Goal: Check status

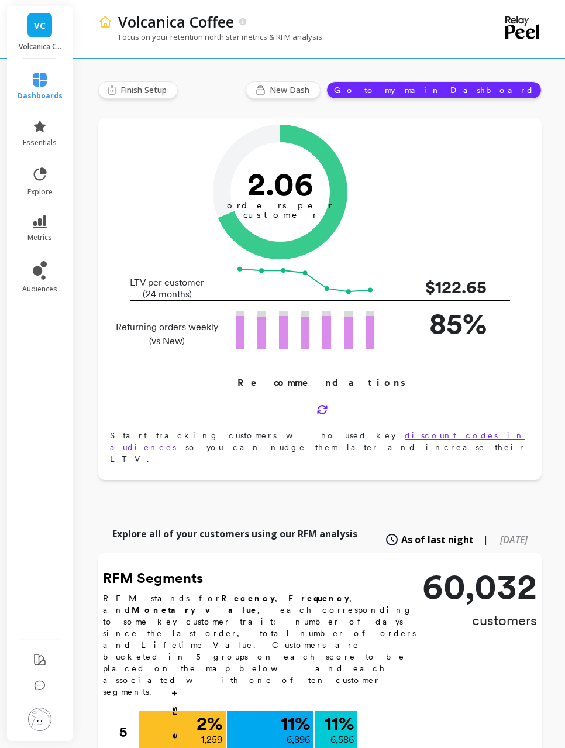
click at [64, 223] on li "metrics" at bounding box center [40, 228] width 59 height 41
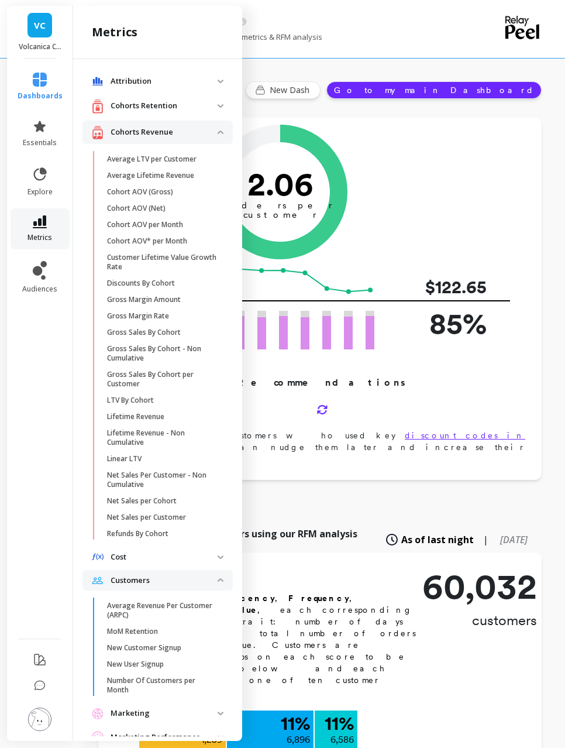
scroll to position [161, 0]
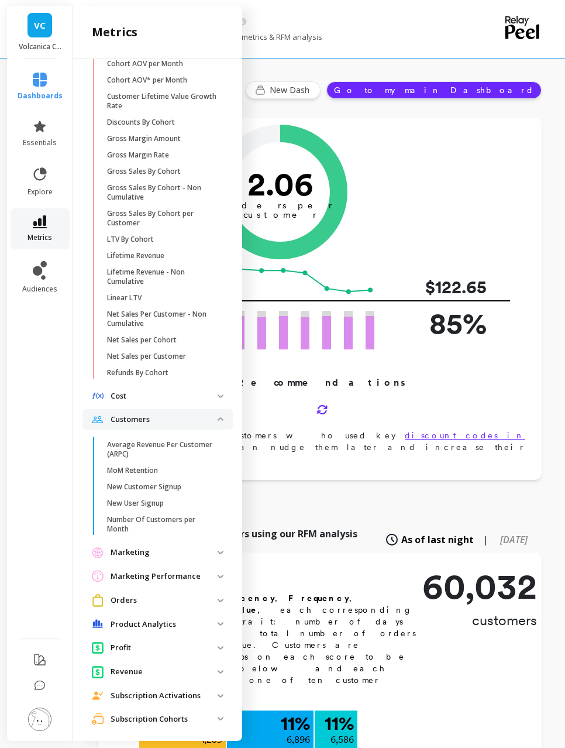
click at [47, 230] on link "metrics" at bounding box center [40, 228] width 45 height 27
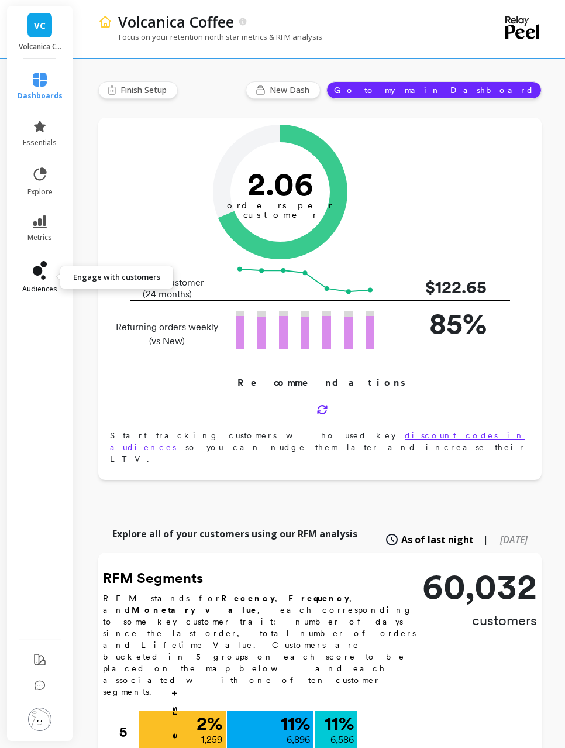
click at [40, 270] on icon at bounding box center [37, 270] width 9 height 9
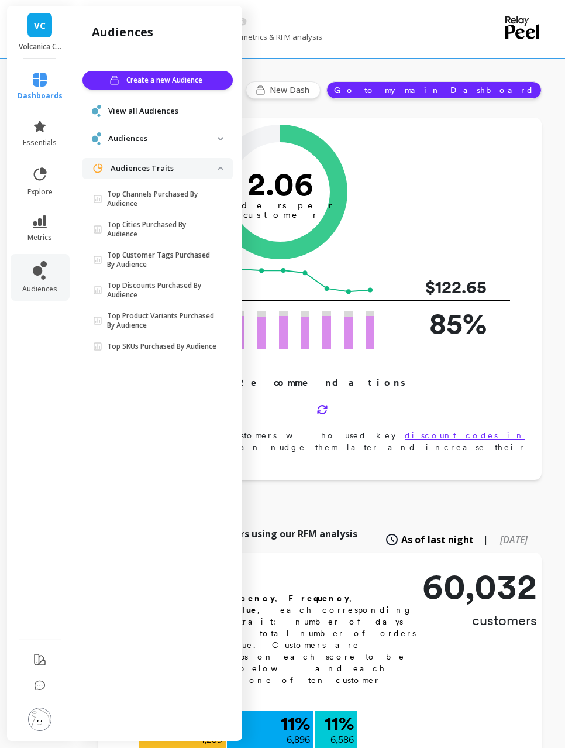
click at [136, 112] on span "View all Audiences" at bounding box center [143, 111] width 70 height 12
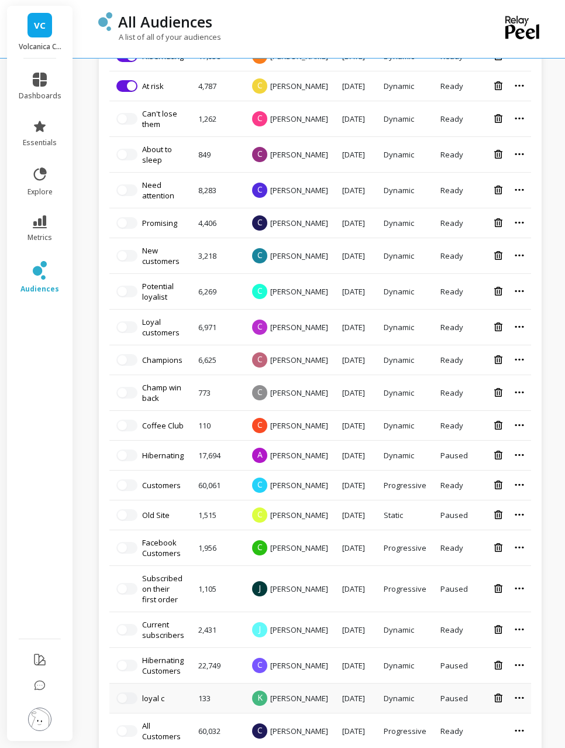
scroll to position [447, 0]
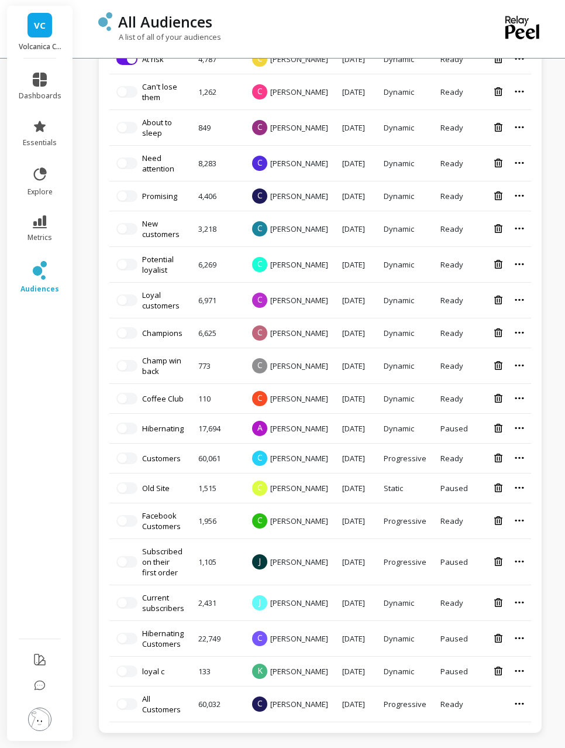
click at [167, 704] on link "All Customers" at bounding box center [161, 703] width 39 height 21
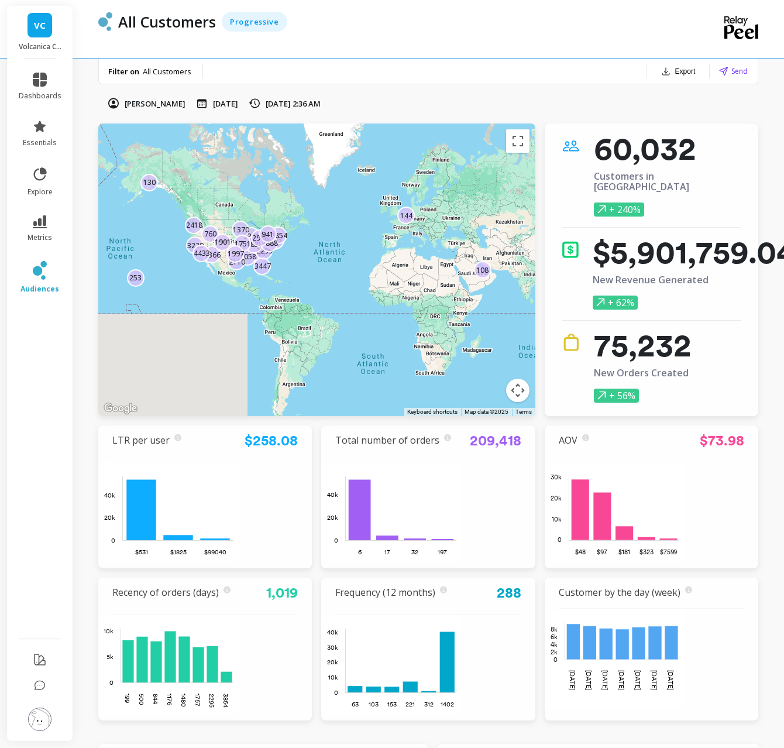
drag, startPoint x: 278, startPoint y: 242, endPoint x: 314, endPoint y: 254, distance: 37.2
click at [294, 253] on div "2875 130 253 760 3381 1366 3229 2299 108 1058 1838 2418 1370 6603 2854 4433 175…" at bounding box center [316, 269] width 437 height 292
drag, startPoint x: 502, startPoint y: 396, endPoint x: 454, endPoint y: 362, distance: 58.3
click at [511, 390] on div "2875 130 253 760 3381 1366 3229 2299 108 1058 1838 2418 1370 6603 2854 4433 175…" at bounding box center [316, 269] width 437 height 292
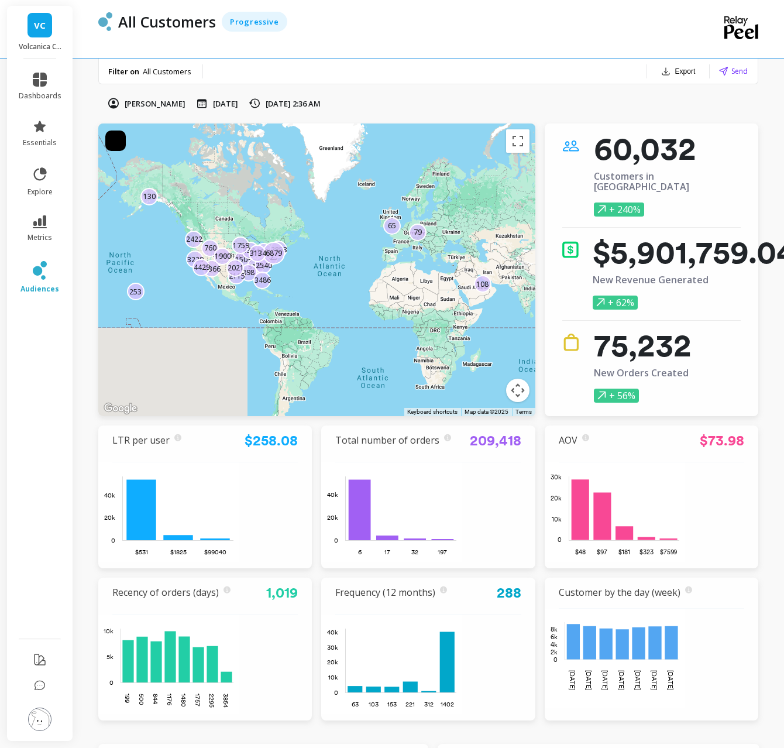
drag, startPoint x: 287, startPoint y: 259, endPoint x: 381, endPoint y: 311, distance: 107.6
click at [308, 270] on div "130 253 760 3825 1509 1366 3229 108 3330 65 3124 2422 898 1908 2853 2540 6879 3…" at bounding box center [316, 269] width 437 height 292
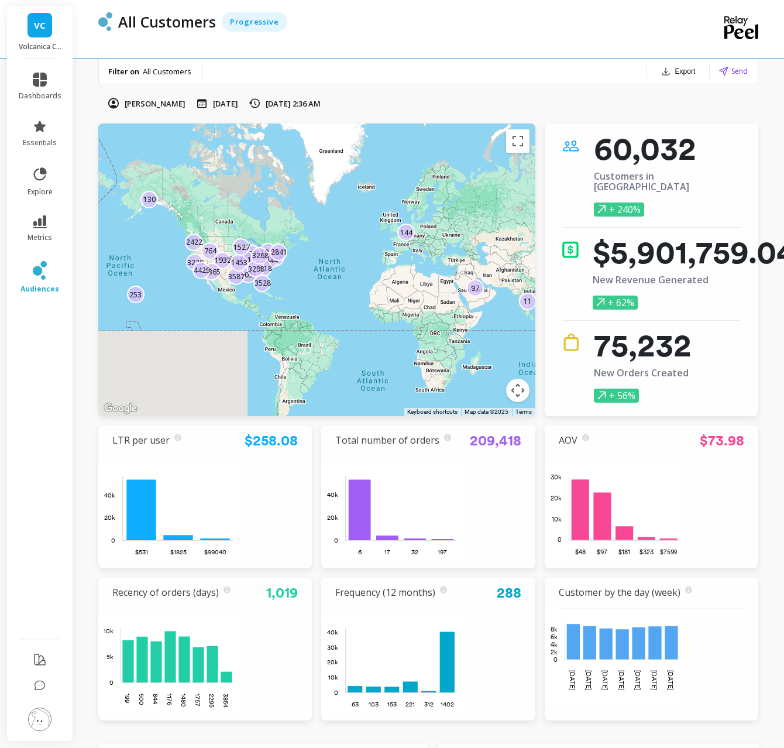
click at [525, 392] on button "Map camera controls" at bounding box center [517, 389] width 23 height 23
click at [488, 339] on button "Zoom in" at bounding box center [488, 331] width 23 height 23
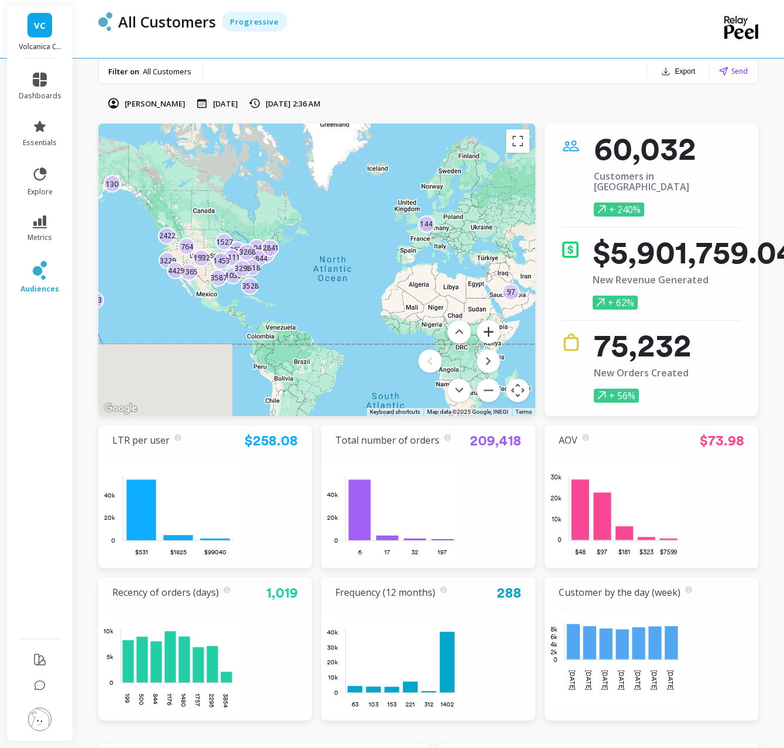
click at [487, 339] on button "Zoom in" at bounding box center [488, 331] width 23 height 23
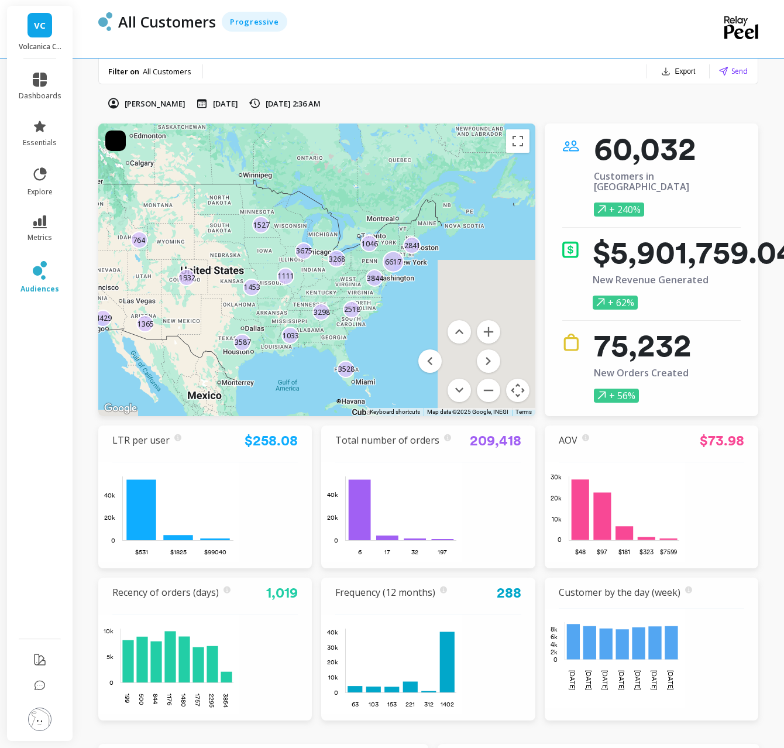
drag, startPoint x: 284, startPoint y: 234, endPoint x: 528, endPoint y: 282, distance: 248.6
click at [532, 281] on div "130 253 764 1932 6617 3675 1111 1365 3229 2422 1046 11 3844 97 2518 1033 3298 4…" at bounding box center [316, 269] width 437 height 292
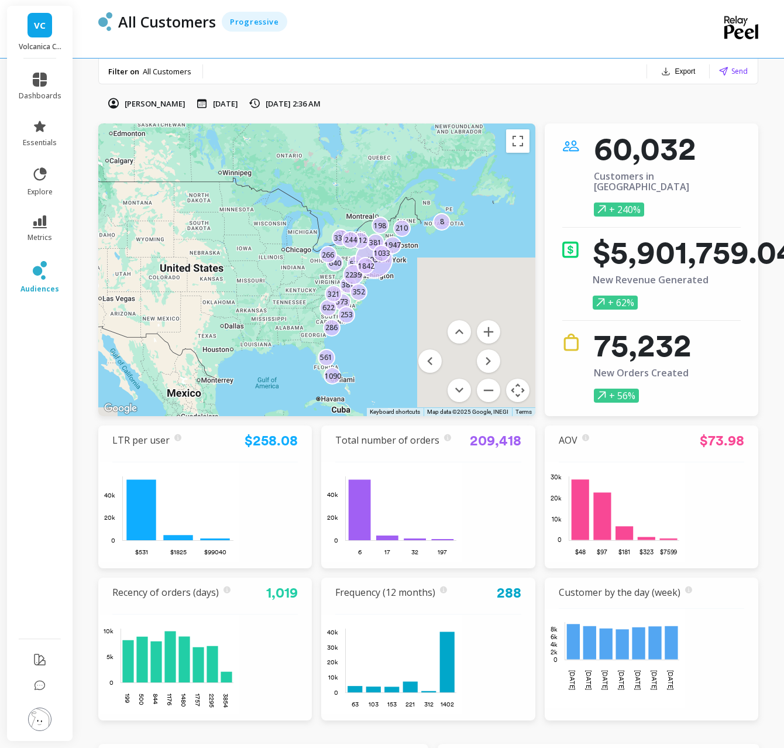
drag, startPoint x: 414, startPoint y: 286, endPoint x: 443, endPoint y: 311, distance: 38.2
click at [491, 330] on button "Zoom in" at bounding box center [488, 331] width 23 height 23
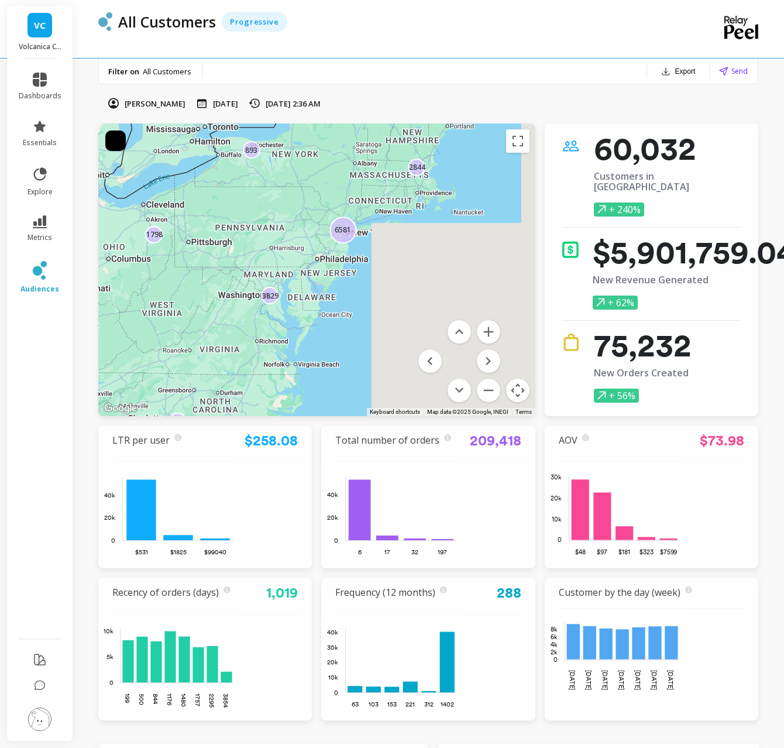
drag, startPoint x: 446, startPoint y: 273, endPoint x: 275, endPoint y: 277, distance: 170.8
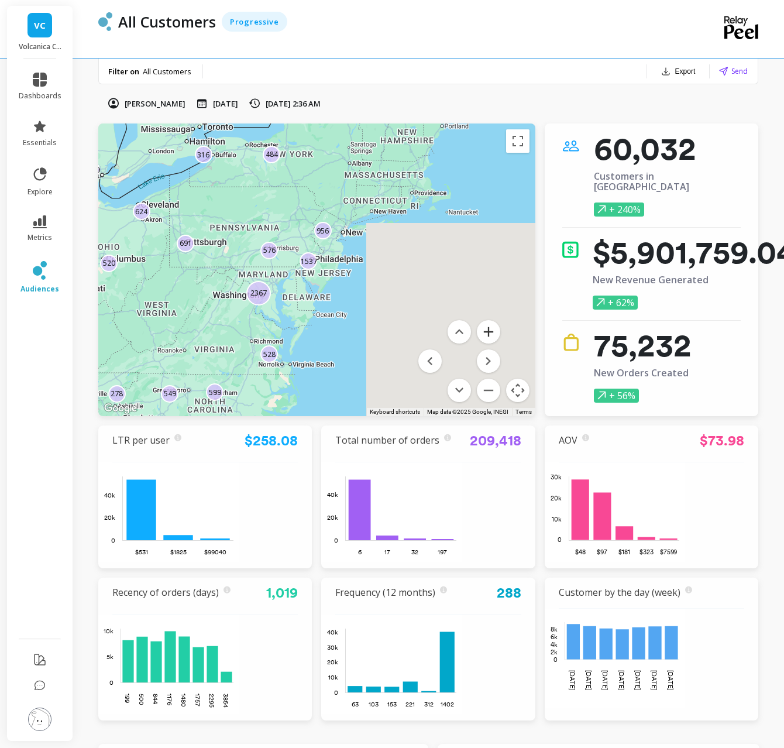
click at [482, 328] on button "Zoom in" at bounding box center [488, 331] width 23 height 23
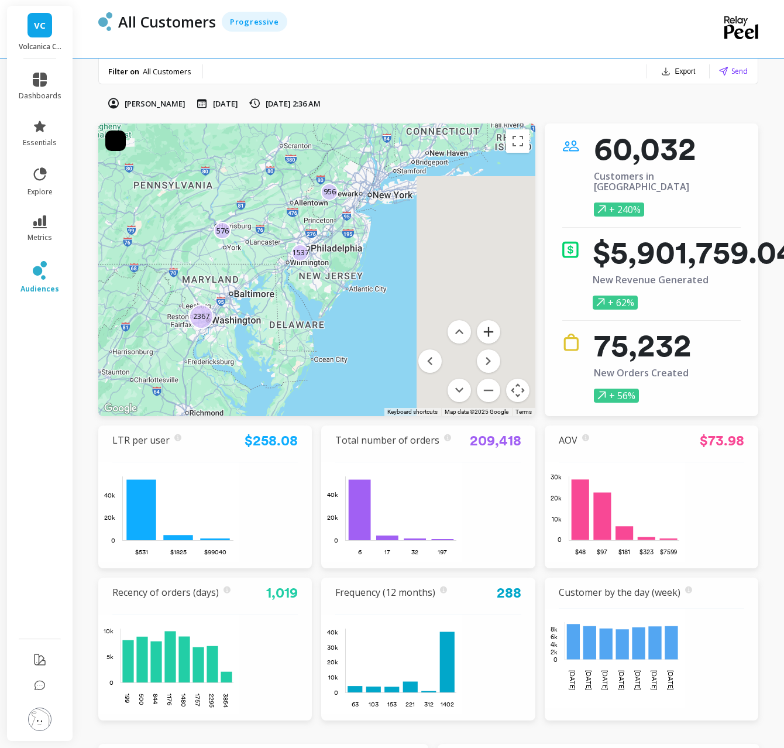
click at [486, 328] on button "Zoom in" at bounding box center [488, 331] width 23 height 23
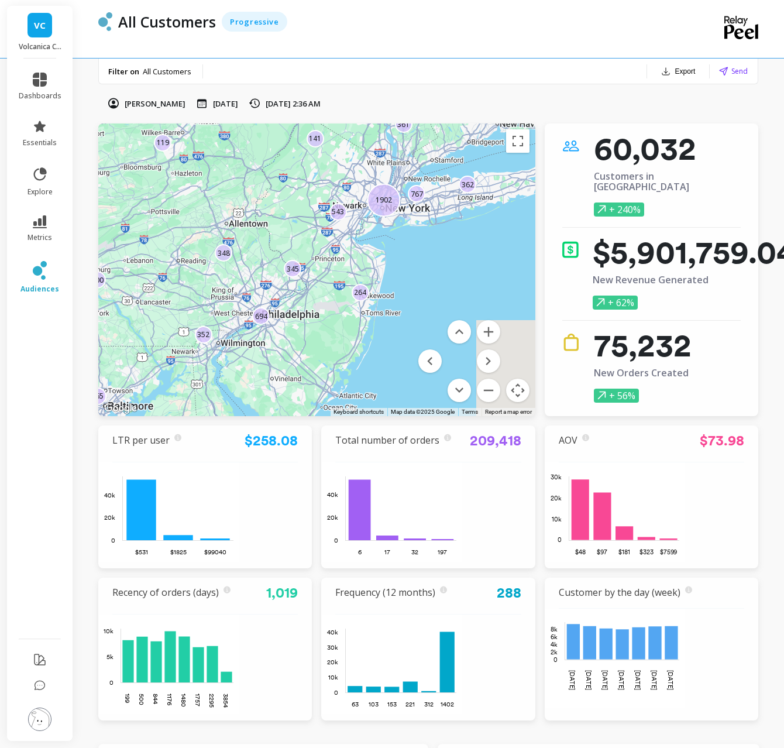
drag, startPoint x: 442, startPoint y: 219, endPoint x: 399, endPoint y: 302, distance: 93.1
click at [402, 306] on div "128 362 767 338 348 1148 211 119 361 543 98 352 152 104 158 413 345 694 264 190…" at bounding box center [316, 269] width 437 height 292
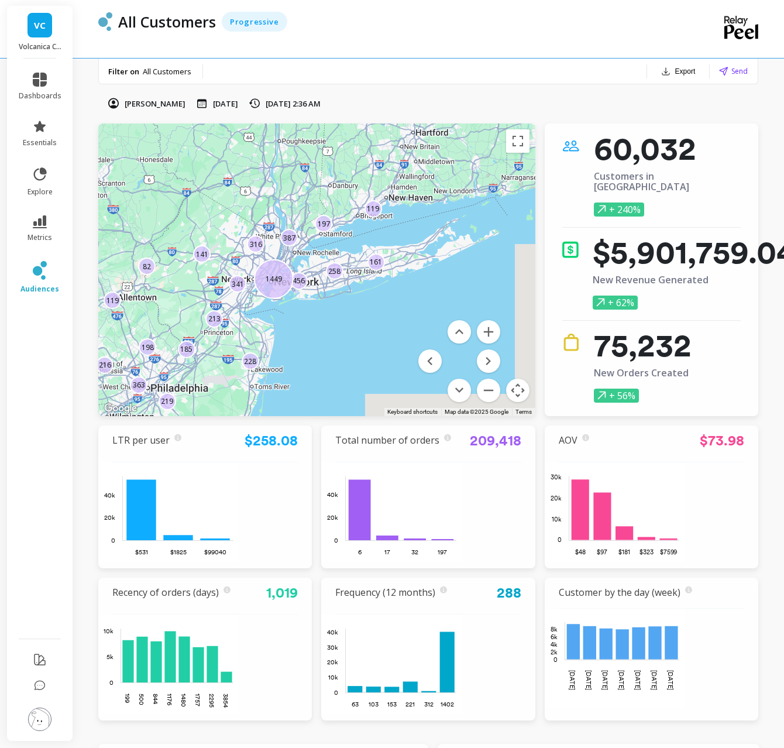
drag, startPoint x: 377, startPoint y: 244, endPoint x: 266, endPoint y: 318, distance: 133.4
click at [266, 318] on div "185 128 219 48 201 341 50 82 316 363 161 72 119 456 228 213 197 1449 141 258 19…" at bounding box center [316, 269] width 437 height 292
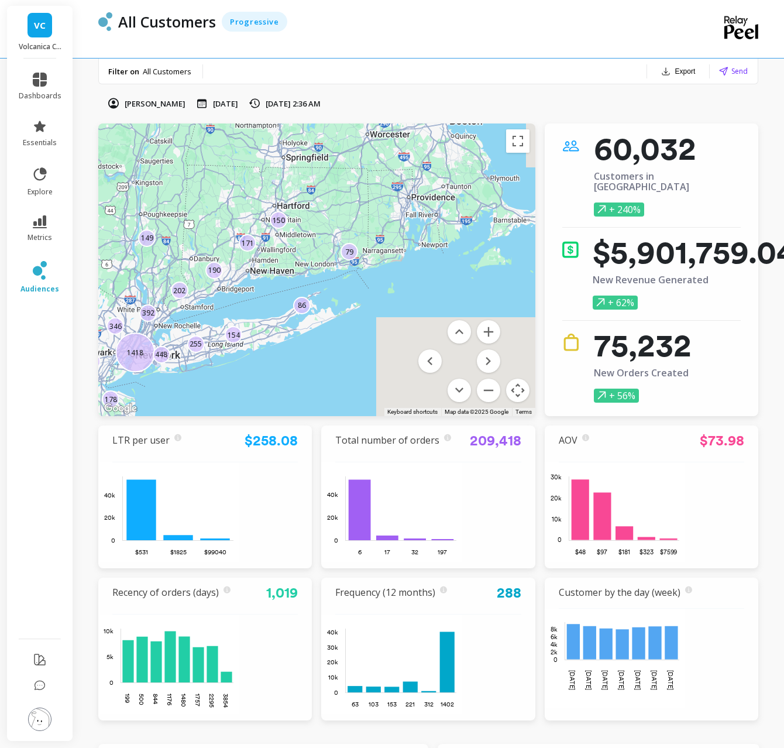
drag, startPoint x: 432, startPoint y: 268, endPoint x: 221, endPoint y: 371, distance: 234.9
click at [221, 373] on div "48 1418 245 178 346 324 202 79 190 448 216 392 160 86 195 221 149 255 150 152 1…" at bounding box center [316, 269] width 437 height 292
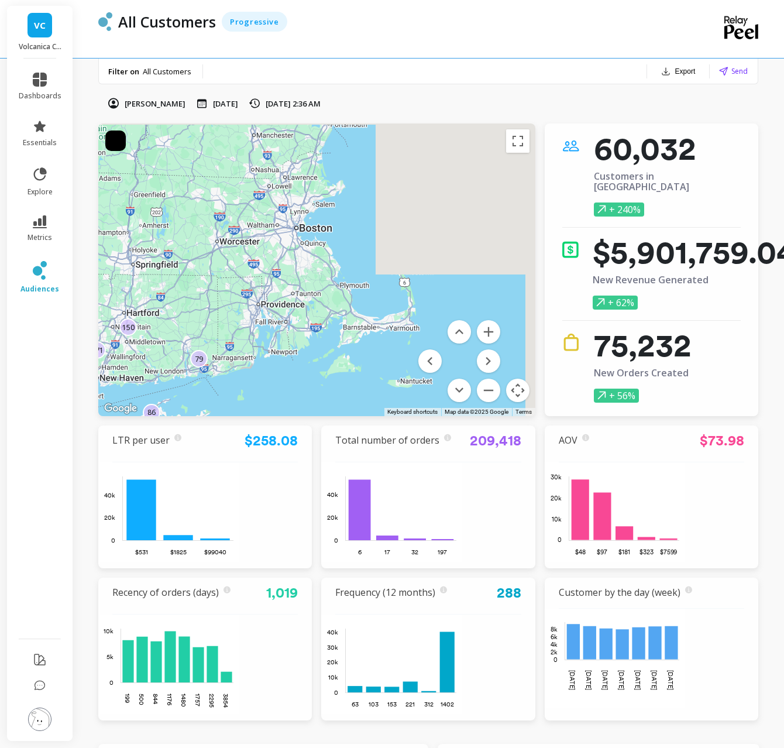
drag, startPoint x: 322, startPoint y: 312, endPoint x: 294, endPoint y: 344, distance: 42.3
click at [294, 343] on div "48 1418 245 178 346 324 202 79 190 448 216 392 160 86 195 221 149 255 150 152 1…" at bounding box center [316, 269] width 437 height 292
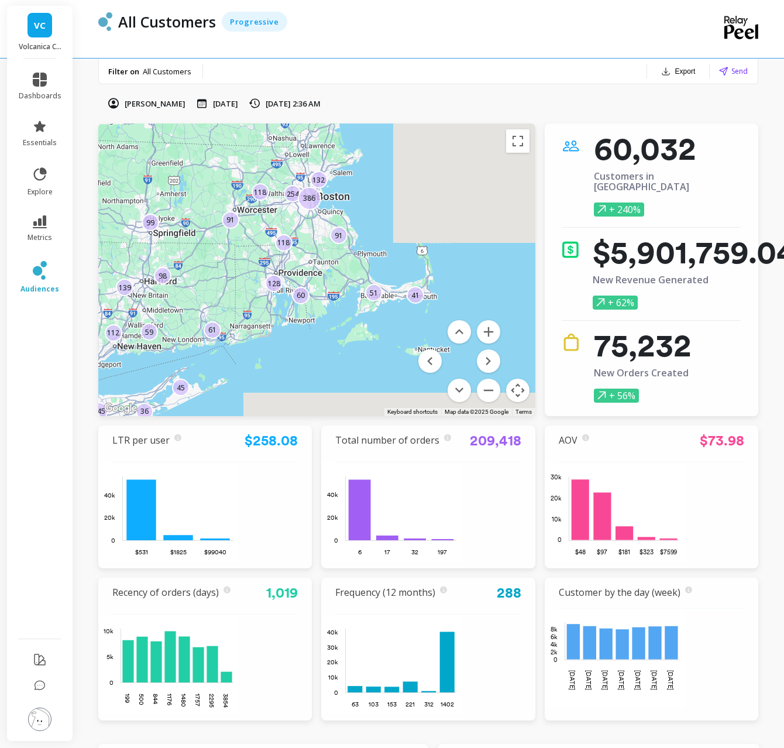
drag, startPoint x: 295, startPoint y: 294, endPoint x: 314, endPoint y: 261, distance: 37.4
click at [314, 260] on div "59 36 128 132 79 41 36 126 91 51 112 145 139 91 118 262 99 61 45 60 98 254 386 …" at bounding box center [316, 269] width 437 height 292
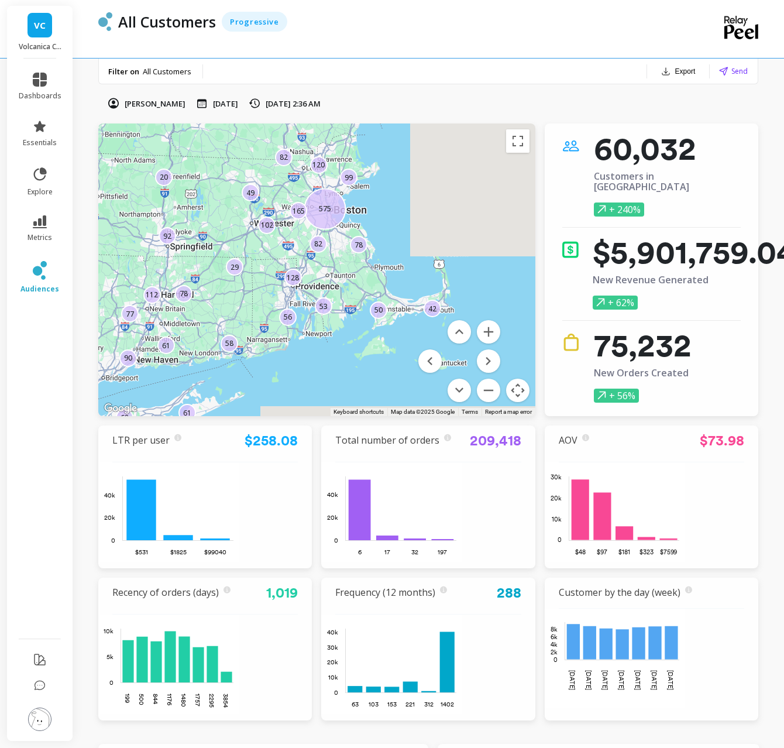
drag, startPoint x: 321, startPoint y: 266, endPoint x: 336, endPoint y: 278, distance: 19.7
click at [336, 278] on div "78 575 61 56 53 82 82 42 68 128 165 99 112 77 61 92 29 58 20 120 50 102 78 49 90" at bounding box center [316, 269] width 437 height 292
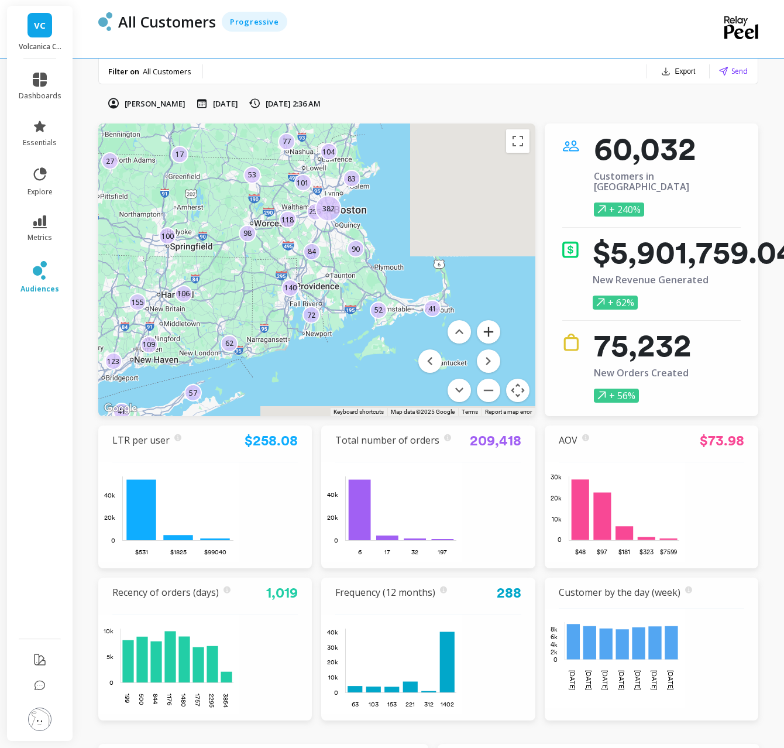
click at [484, 328] on button "Zoom in" at bounding box center [488, 331] width 23 height 23
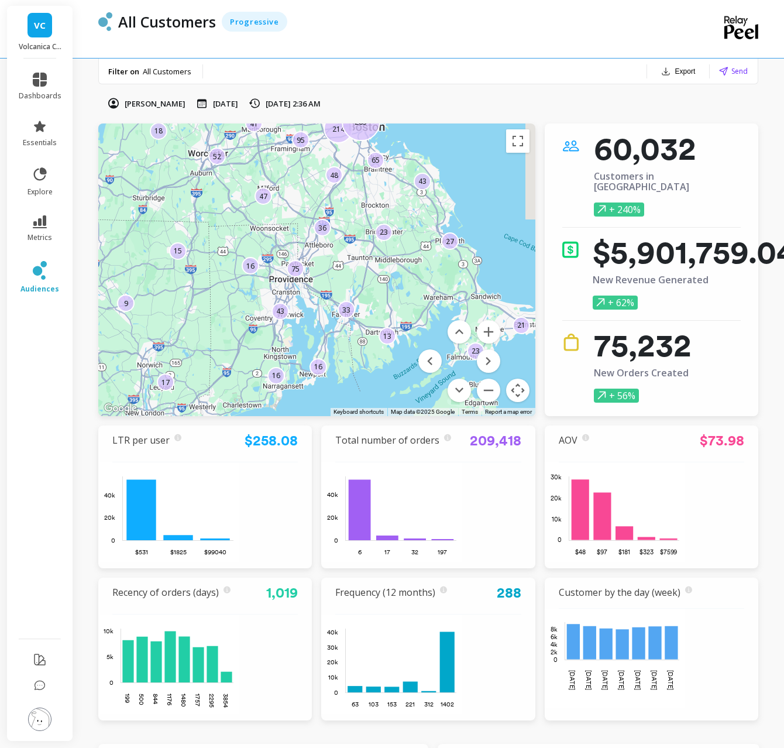
drag, startPoint x: 276, startPoint y: 320, endPoint x: 297, endPoint y: 297, distance: 31.5
click at [297, 297] on div "95 17 23 16 75 23 9 18 47 43 48 16 21 43 214 41 283 36 52 27 16 13 65 15 33" at bounding box center [316, 269] width 437 height 292
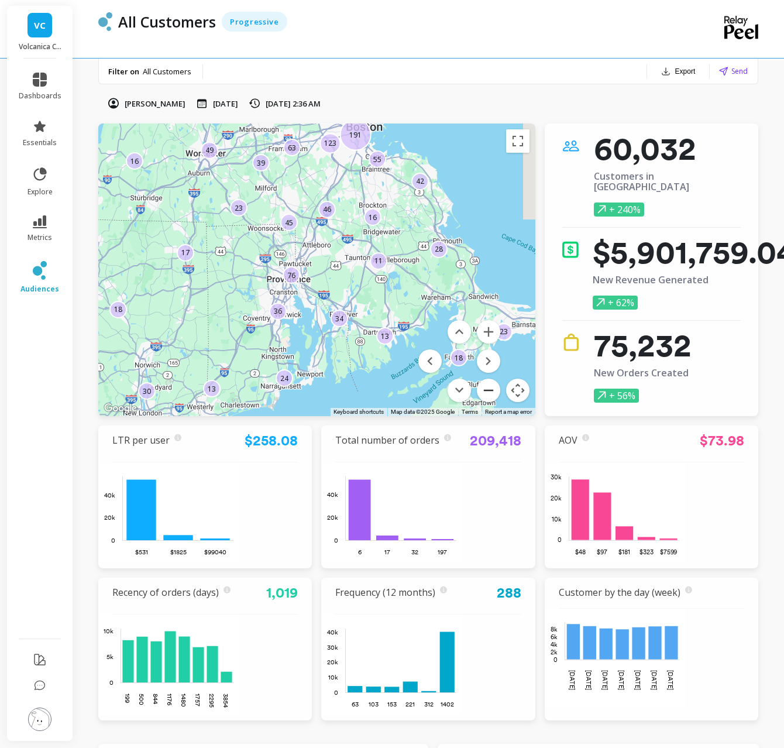
click at [484, 384] on button "Zoom out" at bounding box center [488, 389] width 23 height 23
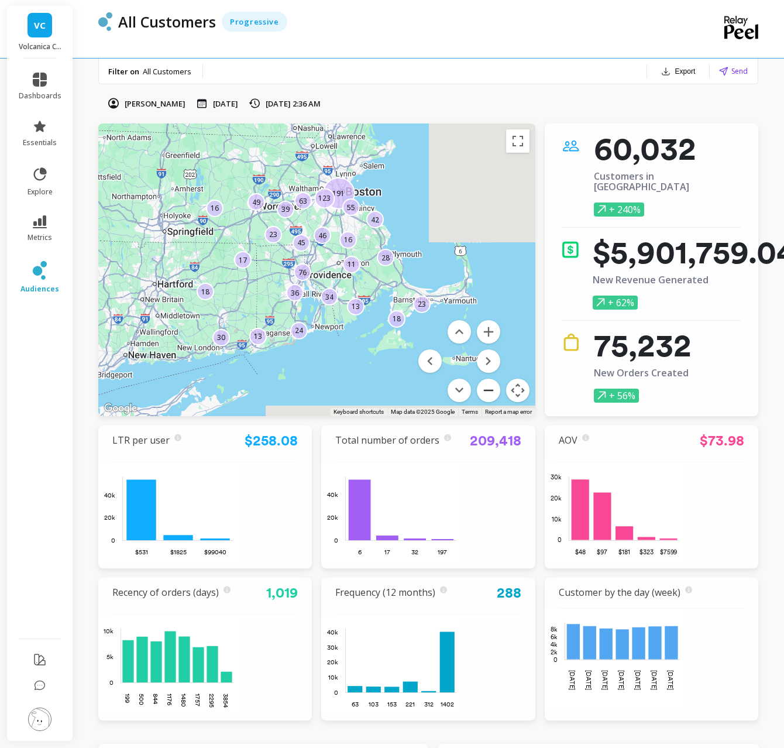
click at [485, 386] on button "Zoom out" at bounding box center [488, 389] width 23 height 23
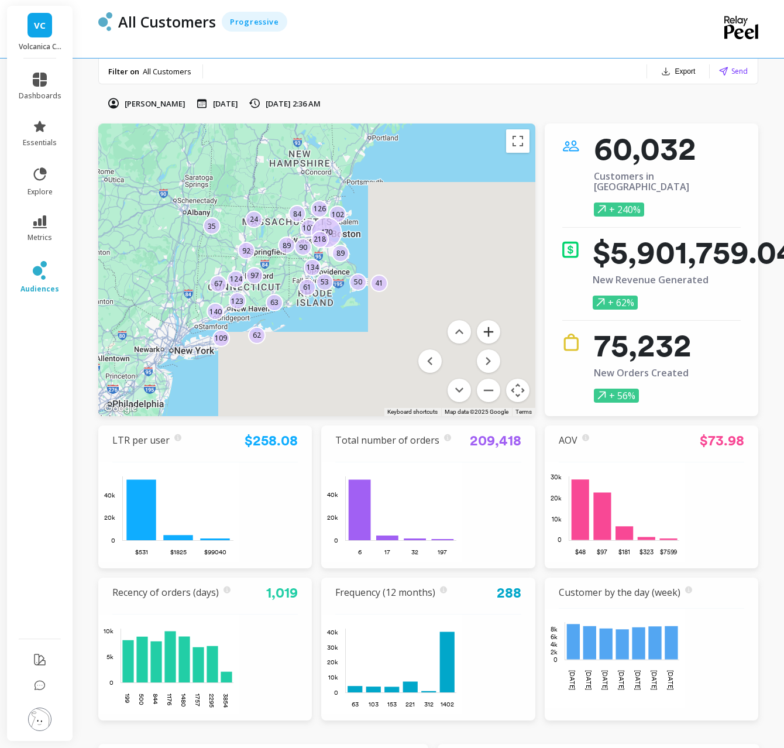
click at [488, 328] on button "Zoom in" at bounding box center [488, 331] width 23 height 23
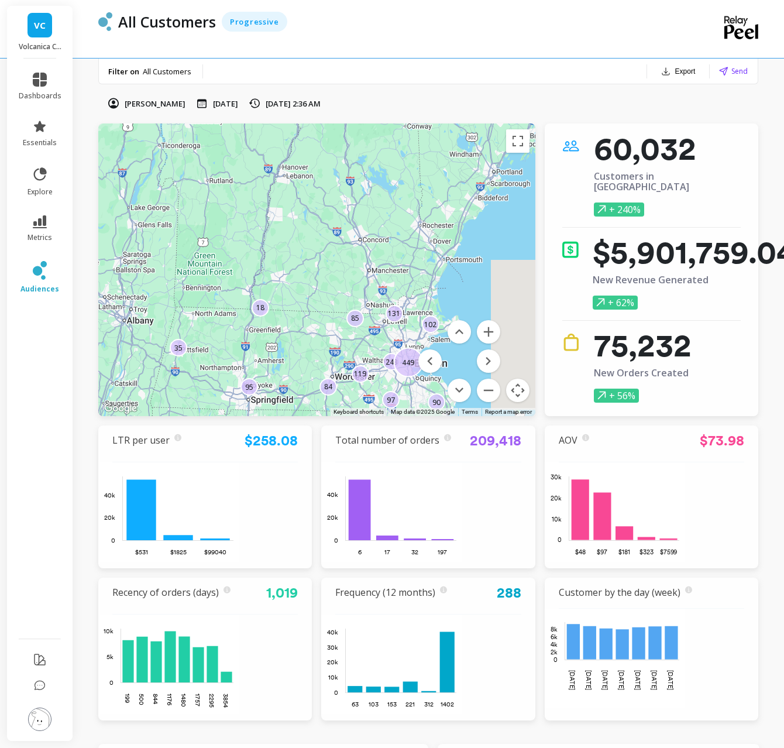
drag, startPoint x: 288, startPoint y: 202, endPoint x: 354, endPoint y: 291, distance: 110.3
click at [352, 365] on div "119 149 85 243 119 42 131 102 97 52 90 35 135 61 18 84 109 35 95 120 60 51 83 8…" at bounding box center [316, 269] width 437 height 292
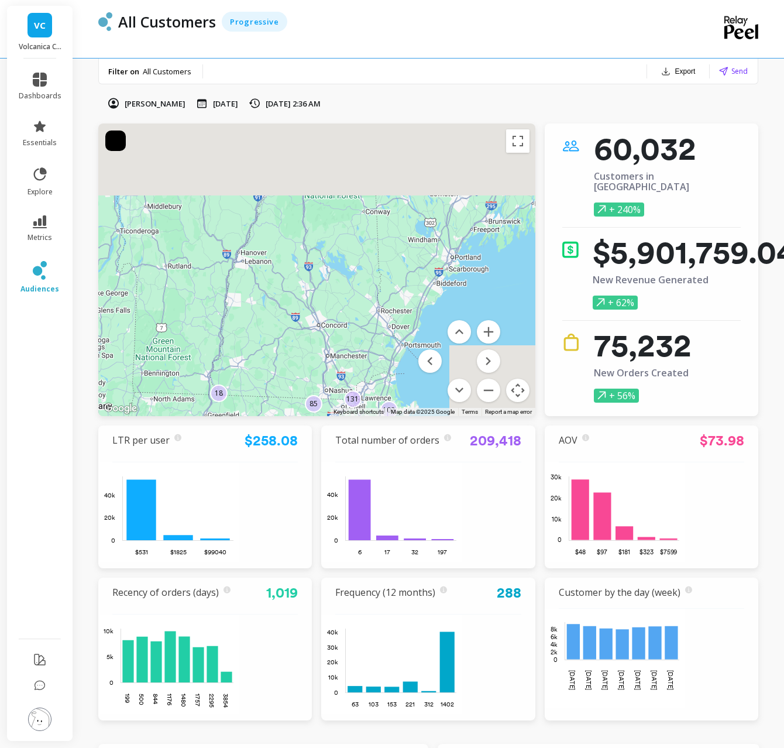
drag, startPoint x: 386, startPoint y: 239, endPoint x: 329, endPoint y: 333, distance: 110.7
click at [330, 343] on div "119 149 85 243 119 42 131 102 97 52 90 35 135 61 18 84 109 35 95 120 60 51 83 8…" at bounding box center [316, 269] width 437 height 292
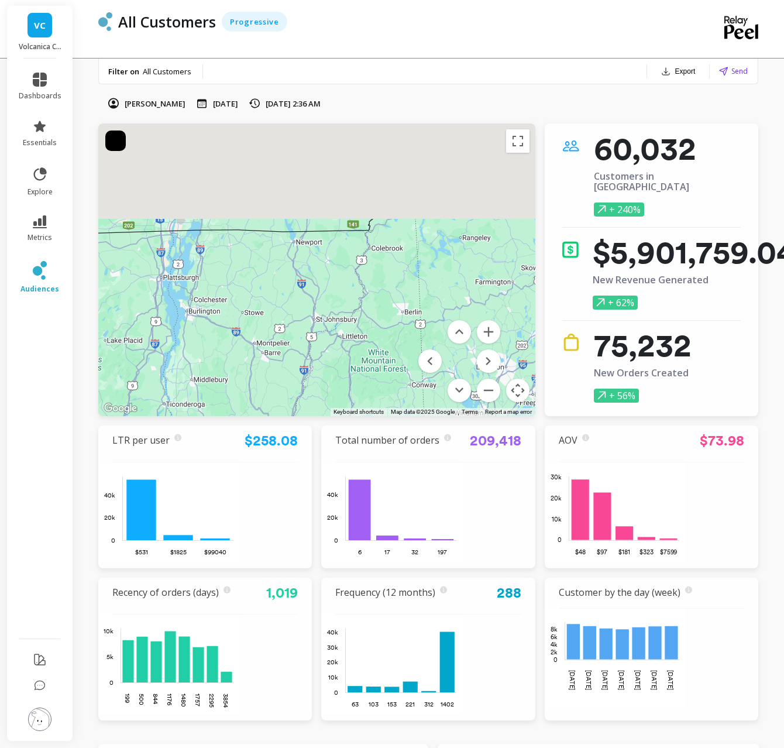
drag, startPoint x: 301, startPoint y: 222, endPoint x: 356, endPoint y: 299, distance: 95.6
click at [385, 337] on div "119 149 85 243 119 42 131 102 97 52 90 35 135 61 18 84 109 35 95 120 60 51 83 8…" at bounding box center [316, 269] width 437 height 292
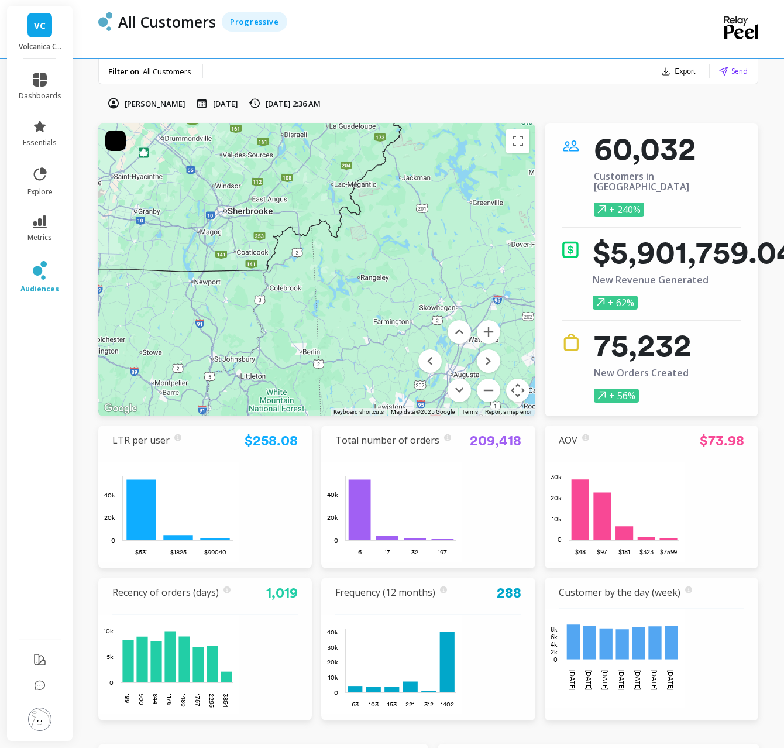
drag, startPoint x: 298, startPoint y: 230, endPoint x: 212, endPoint y: 313, distance: 119.1
click at [212, 313] on div "93 47 119 39 13 30 103 38 48 348 79 96 256 115 42 23 38 82 20 147 15 111 98 82 …" at bounding box center [316, 269] width 437 height 292
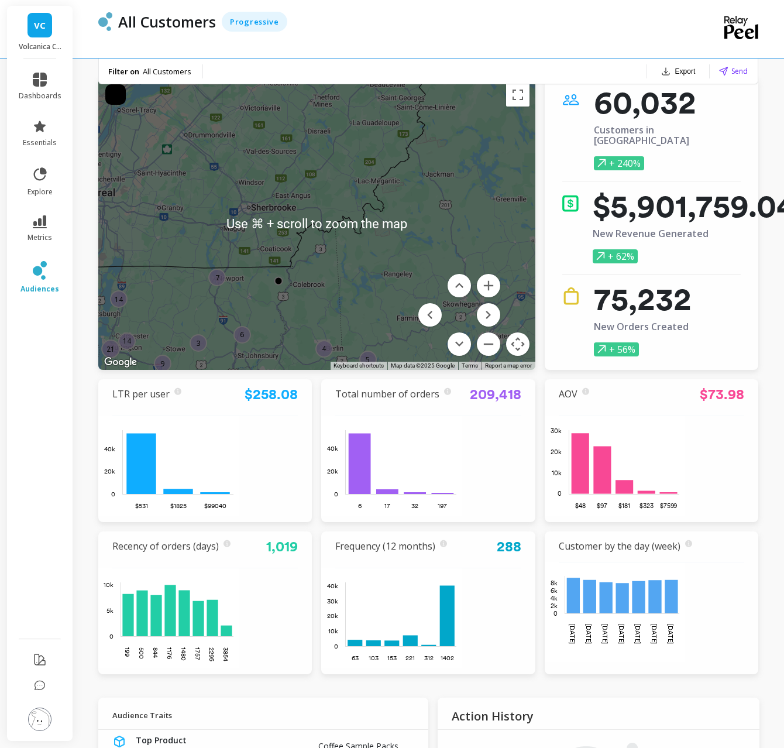
scroll to position [48, 0]
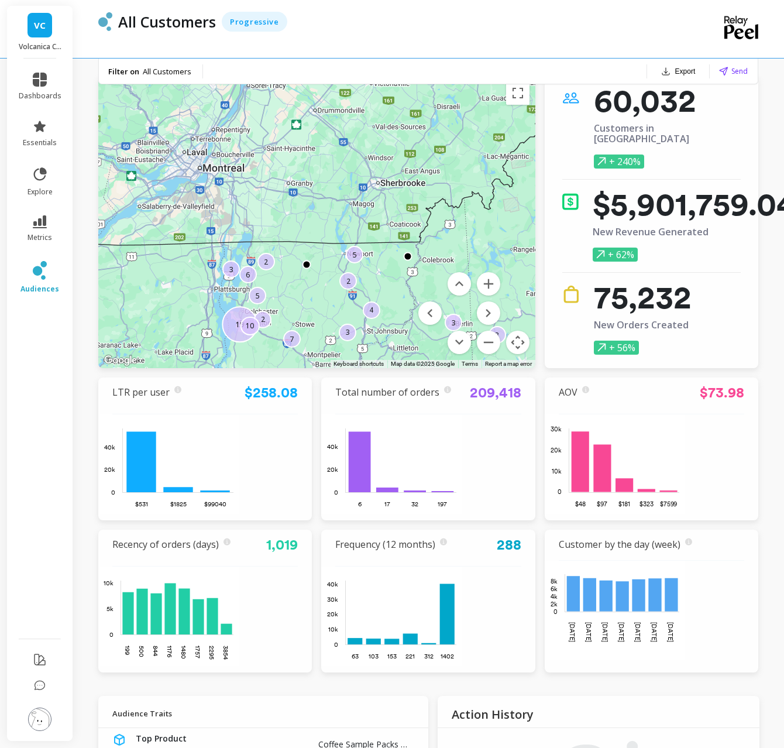
drag, startPoint x: 257, startPoint y: 235, endPoint x: 360, endPoint y: 212, distance: 105.6
click at [378, 204] on div "19 7 3 3 3 5 5 3 2 2 4 2 4 3 3 6 2 10" at bounding box center [316, 221] width 437 height 292
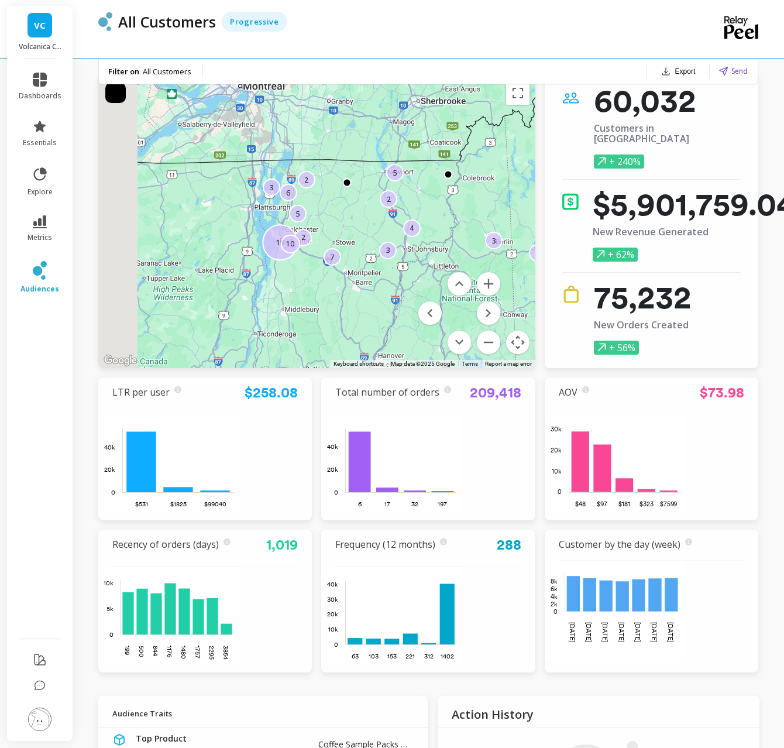
drag, startPoint x: 311, startPoint y: 265, endPoint x: 348, endPoint y: 189, distance: 84.8
click at [350, 181] on div at bounding box center [347, 182] width 9 height 9
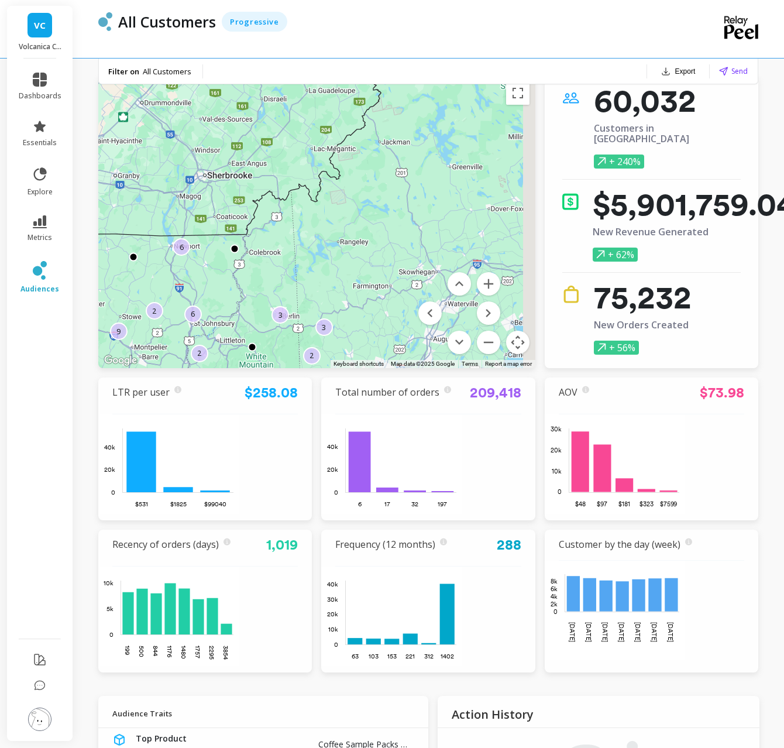
drag, startPoint x: 420, startPoint y: 228, endPoint x: 198, endPoint y: 299, distance: 233.4
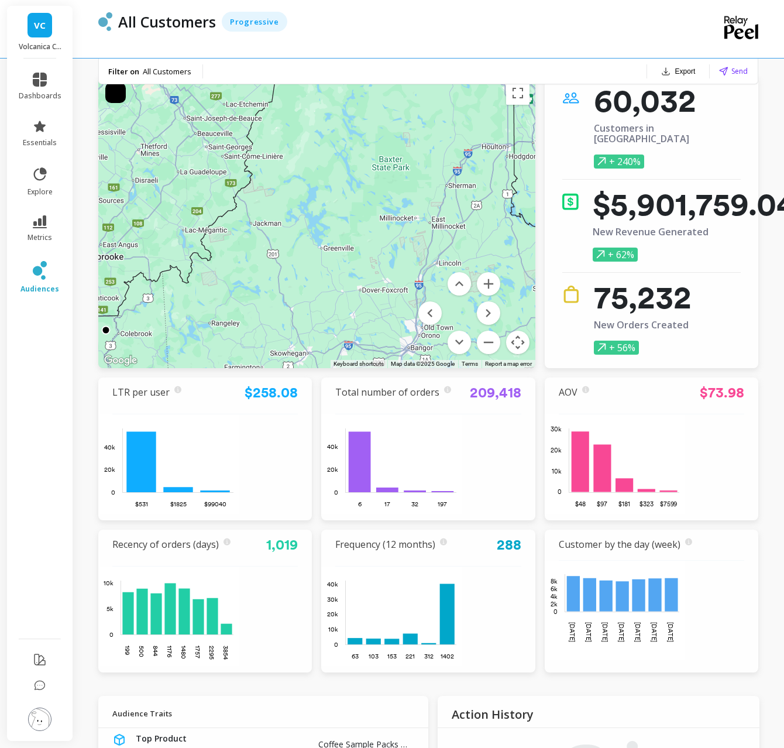
drag, startPoint x: 335, startPoint y: 280, endPoint x: 239, endPoint y: 354, distance: 121.3
click at [488, 339] on button "Zoom out" at bounding box center [488, 341] width 23 height 23
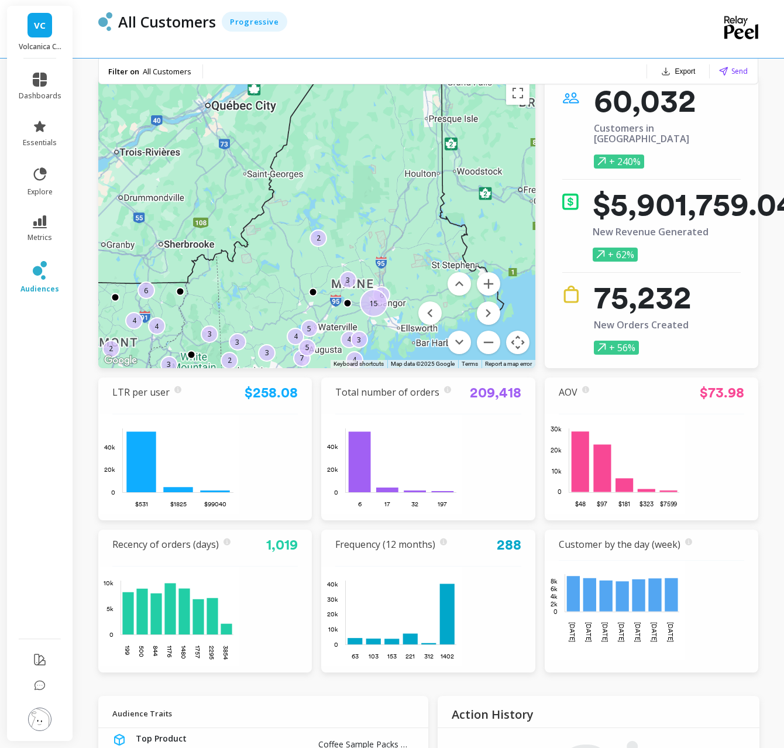
drag, startPoint x: 488, startPoint y: 339, endPoint x: 432, endPoint y: 333, distance: 57.1
click at [488, 339] on button "Zoom out" at bounding box center [488, 341] width 23 height 23
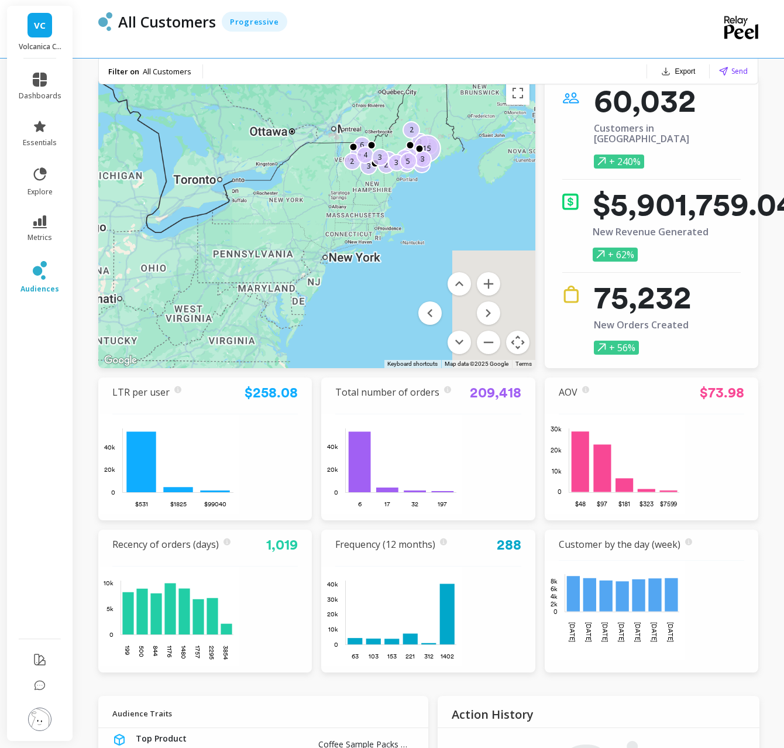
drag, startPoint x: 361, startPoint y: 312, endPoint x: 474, endPoint y: 237, distance: 135.8
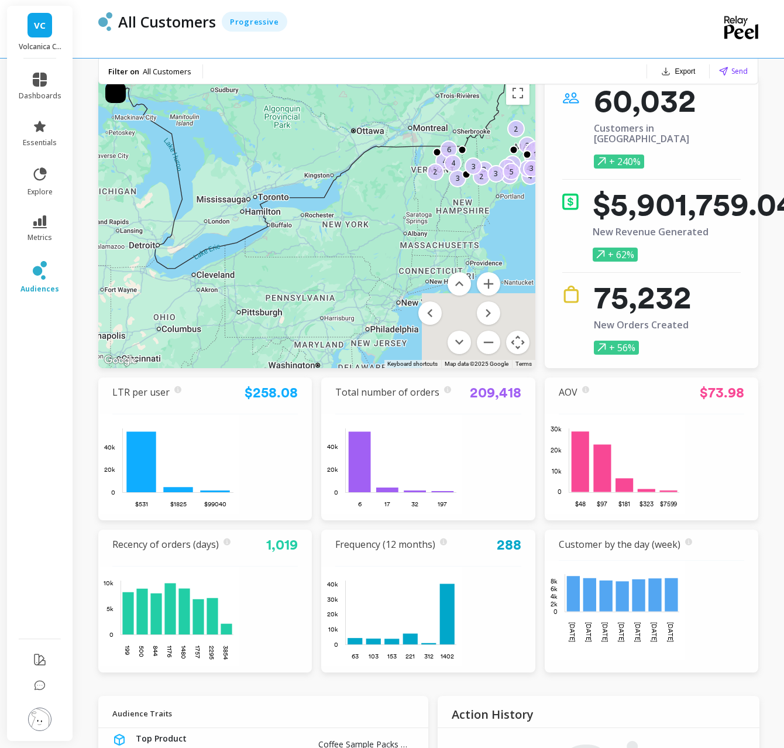
drag, startPoint x: 310, startPoint y: 210, endPoint x: 487, endPoint y: 260, distance: 184.2
click at [331, 226] on div "3 3 6 4 3 4 6 7 2 15 4 5 4 2 2 3 4 3 3 5" at bounding box center [316, 221] width 437 height 292
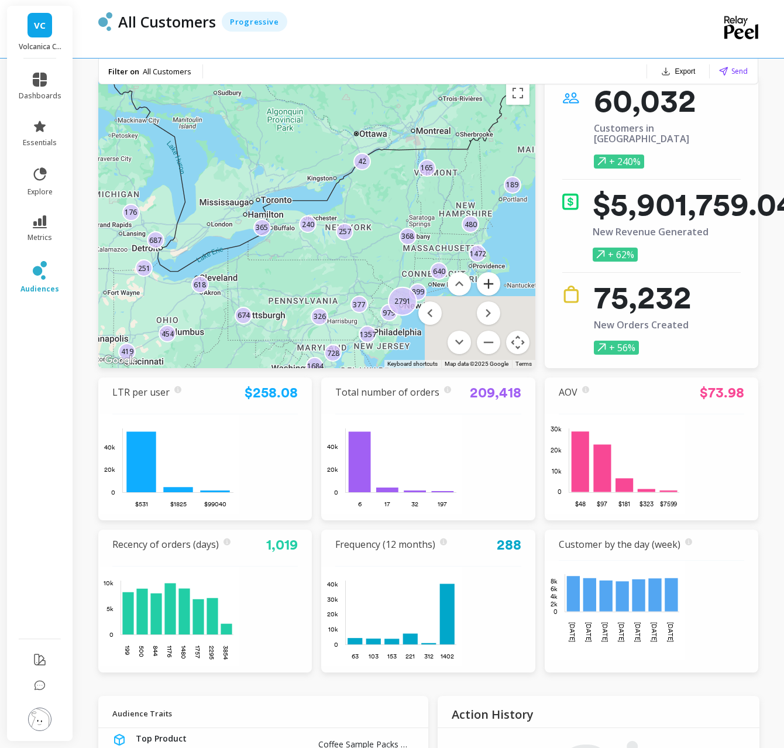
drag, startPoint x: 501, startPoint y: 283, endPoint x: 492, endPoint y: 285, distance: 8.7
click at [499, 283] on div "326 377 1357 365 899 728 618 979 419 368 687 2791 189 640 480 674 165 240 1472 …" at bounding box center [316, 221] width 437 height 292
click at [492, 285] on button "Zoom in" at bounding box center [488, 283] width 23 height 23
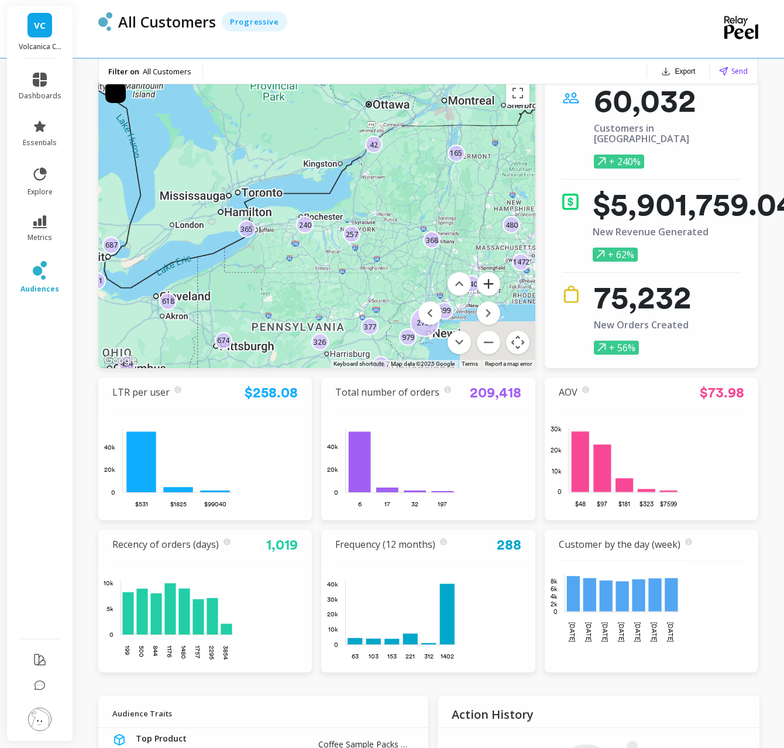
click at [492, 285] on button "Zoom in" at bounding box center [488, 283] width 23 height 23
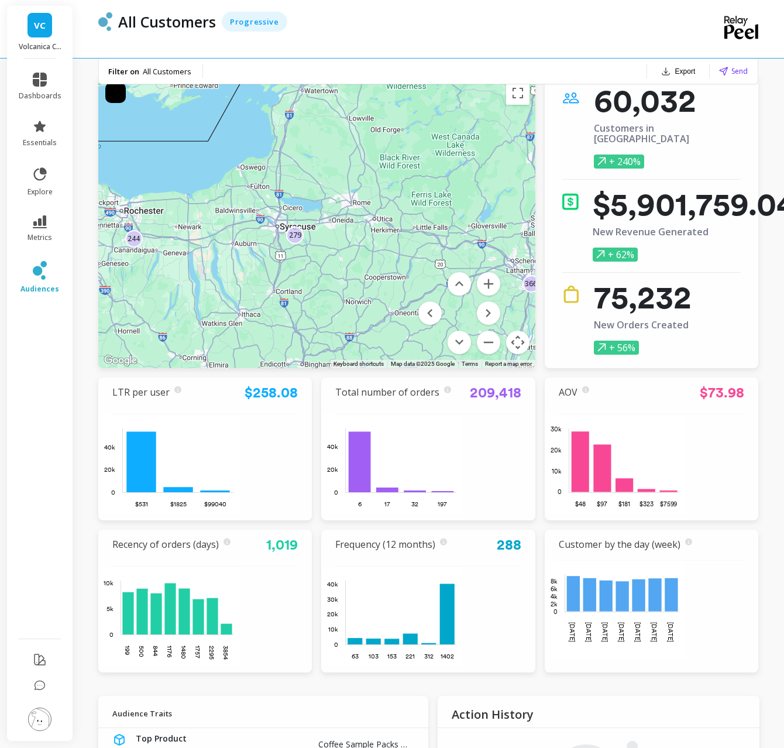
drag, startPoint x: 466, startPoint y: 209, endPoint x: 425, endPoint y: 272, distance: 74.8
click at [316, 213] on div "648 901 364 607 279 366 907 917 1491 110 2823 312 440 598 903 244 476 639 1344 …" at bounding box center [316, 221] width 437 height 292
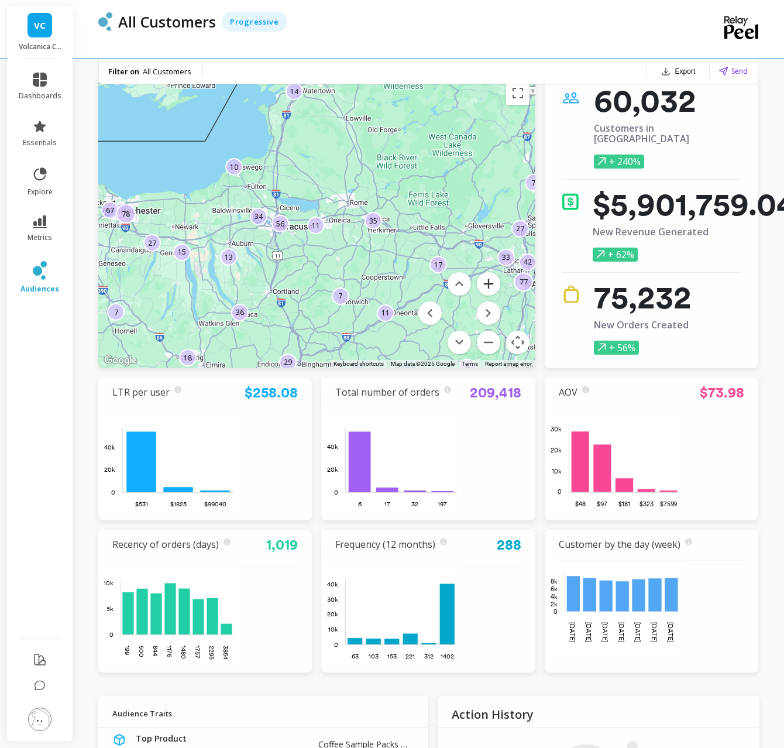
click at [481, 284] on button "Zoom in" at bounding box center [488, 283] width 23 height 23
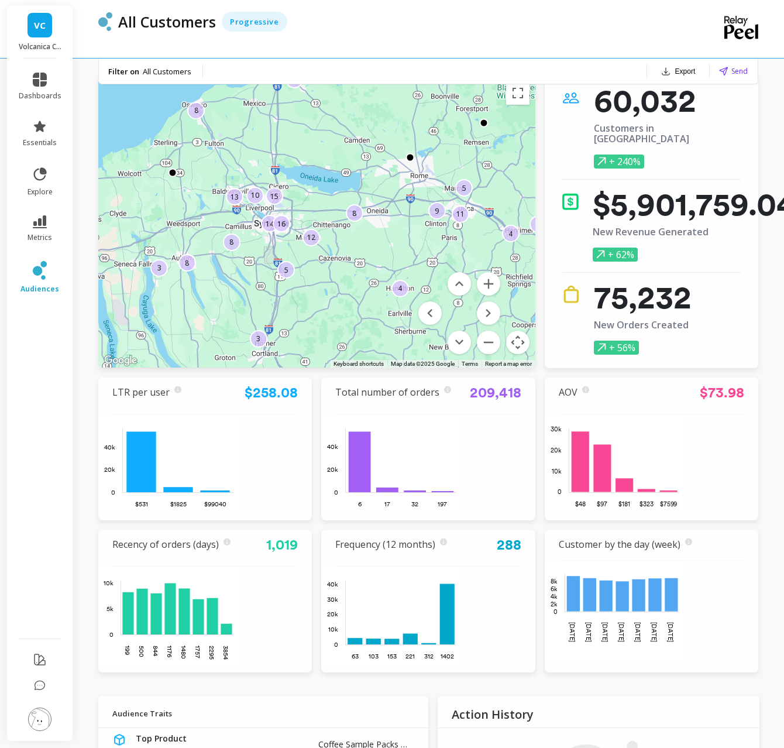
drag, startPoint x: 327, startPoint y: 263, endPoint x: 351, endPoint y: 260, distance: 24.1
click at [351, 260] on div "13 4 10 8 8 5 4 8 9 2 14 3 15 11 12 8 4 5 3 16" at bounding box center [316, 221] width 437 height 292
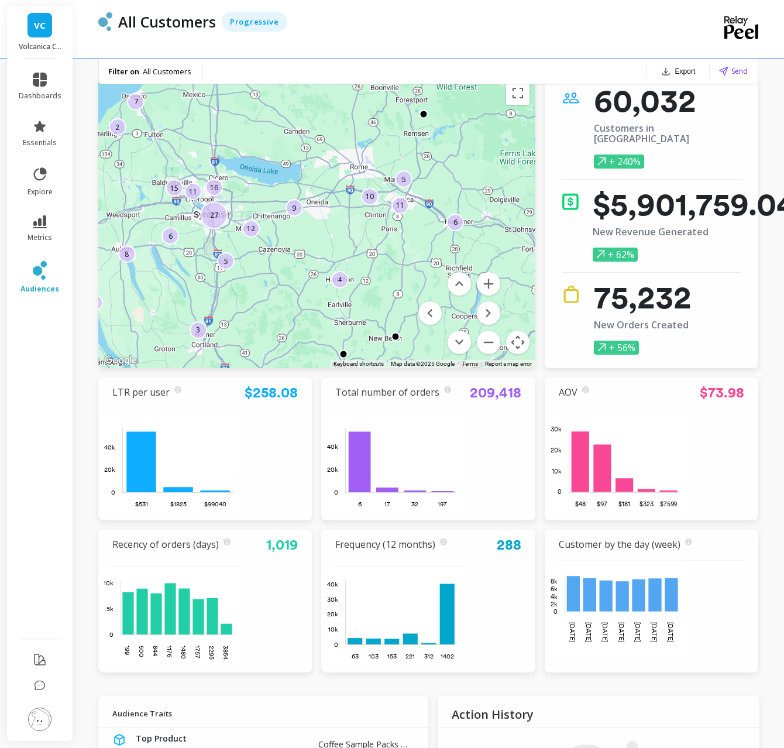
drag, startPoint x: 456, startPoint y: 244, endPoint x: 387, endPoint y: 228, distance: 70.5
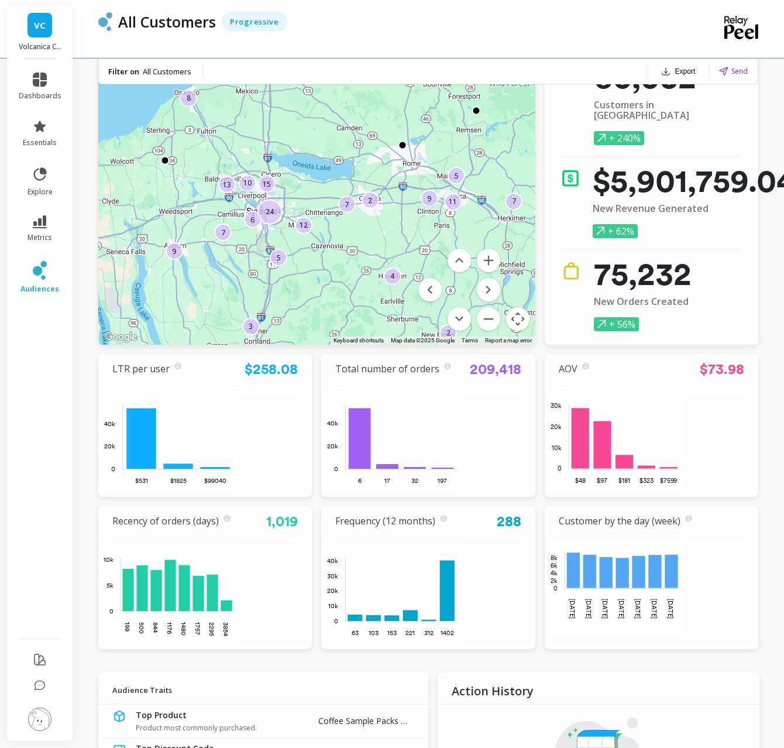
drag, startPoint x: 355, startPoint y: 218, endPoint x: 412, endPoint y: 242, distance: 61.4
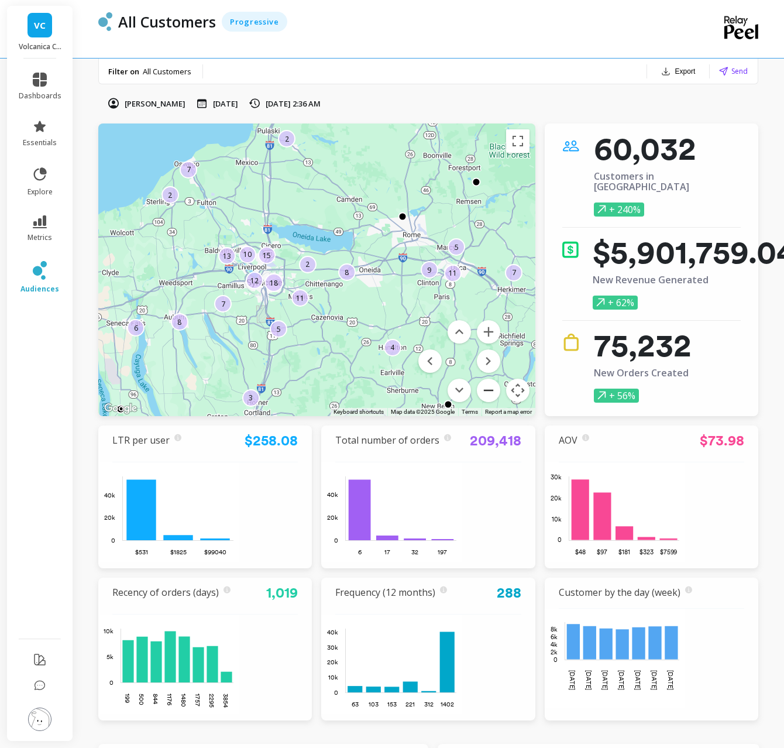
scroll to position [0, 0]
click at [488, 395] on button "Zoom out" at bounding box center [488, 389] width 23 height 23
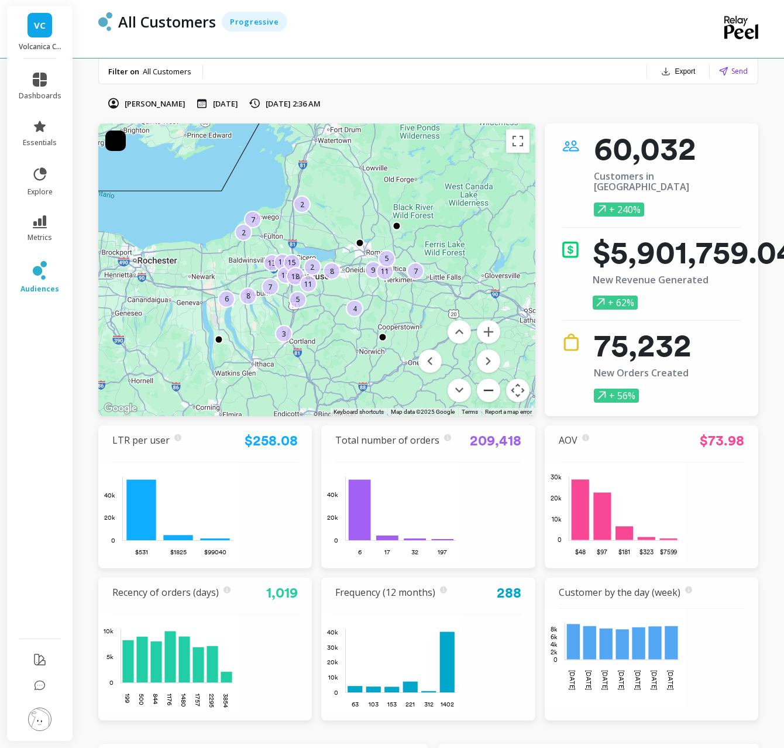
click at [488, 395] on button "Zoom out" at bounding box center [488, 389] width 23 height 23
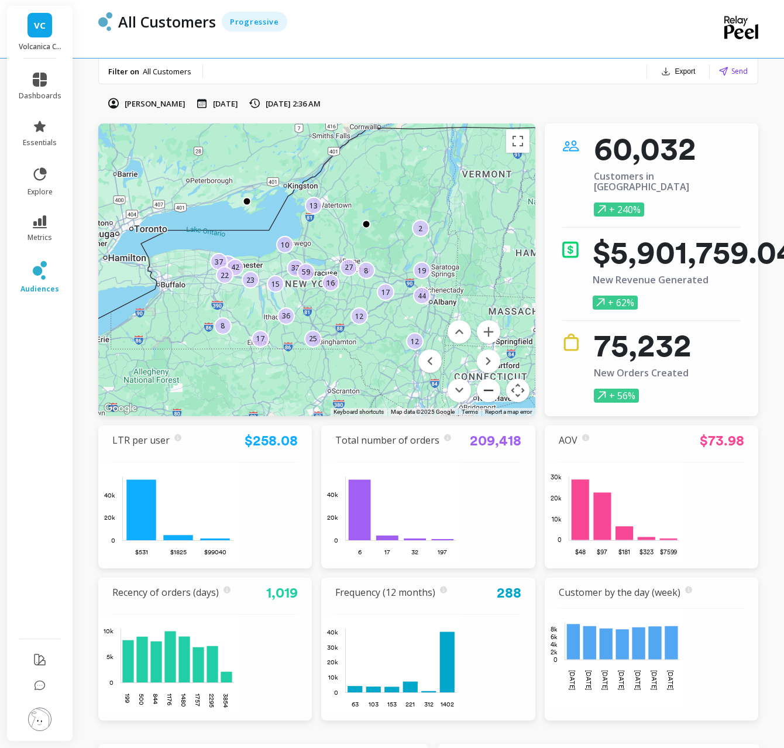
click at [488, 395] on button "Zoom out" at bounding box center [488, 389] width 23 height 23
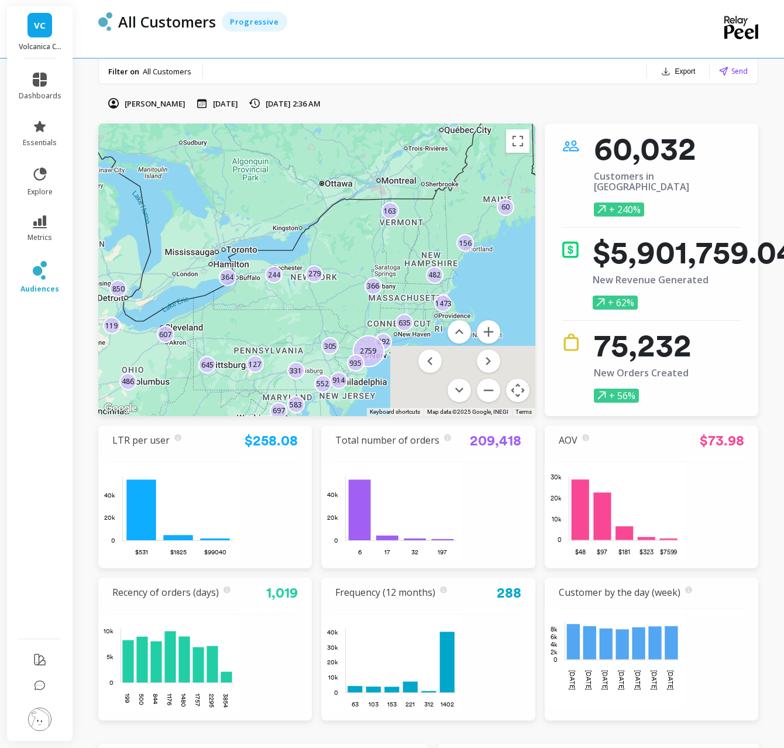
click at [498, 320] on menu at bounding box center [459, 361] width 82 height 82
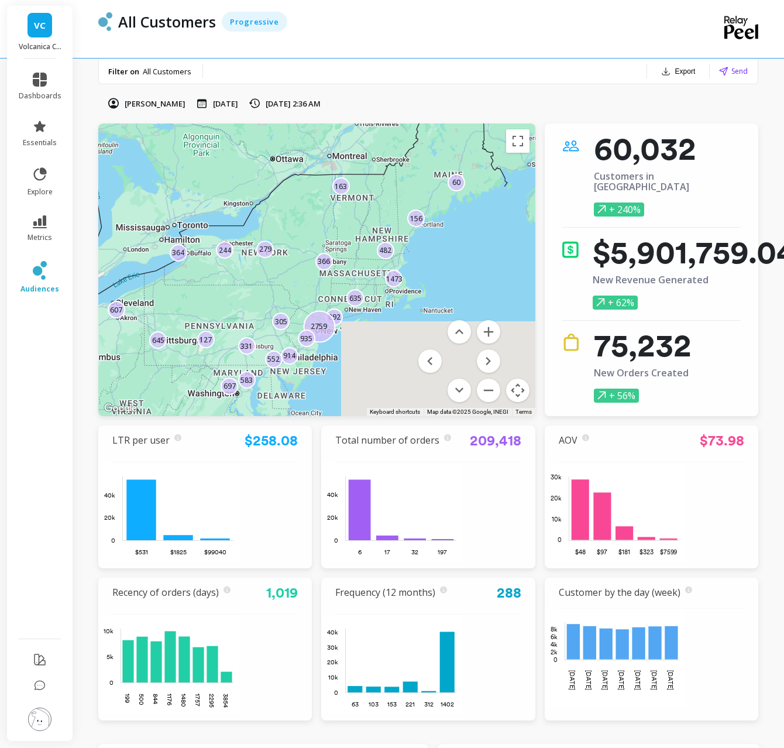
drag, startPoint x: 401, startPoint y: 291, endPoint x: 348, endPoint y: 265, distance: 59.4
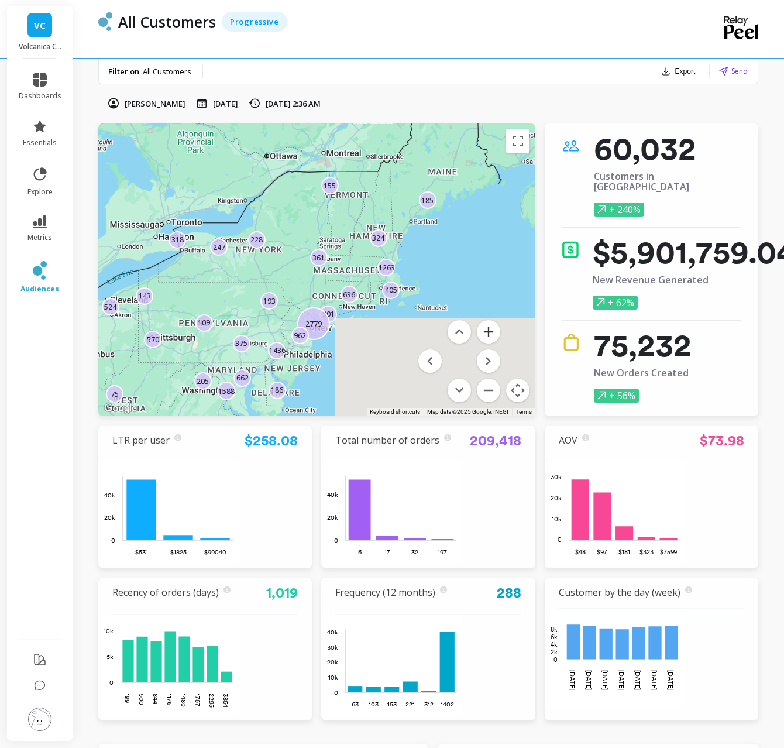
click at [485, 330] on button "Zoom in" at bounding box center [488, 331] width 23 height 23
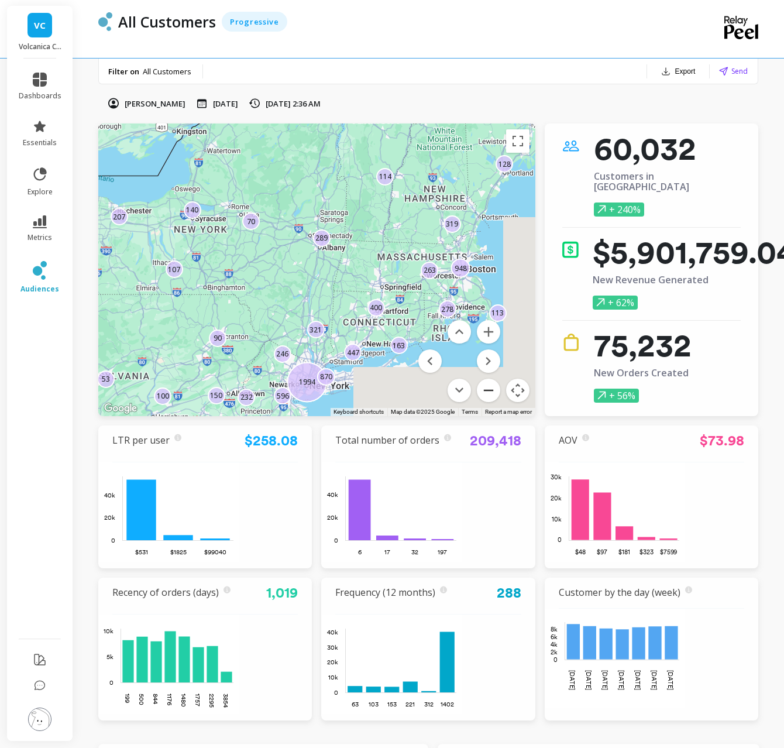
click at [486, 387] on button "Zoom out" at bounding box center [488, 389] width 23 height 23
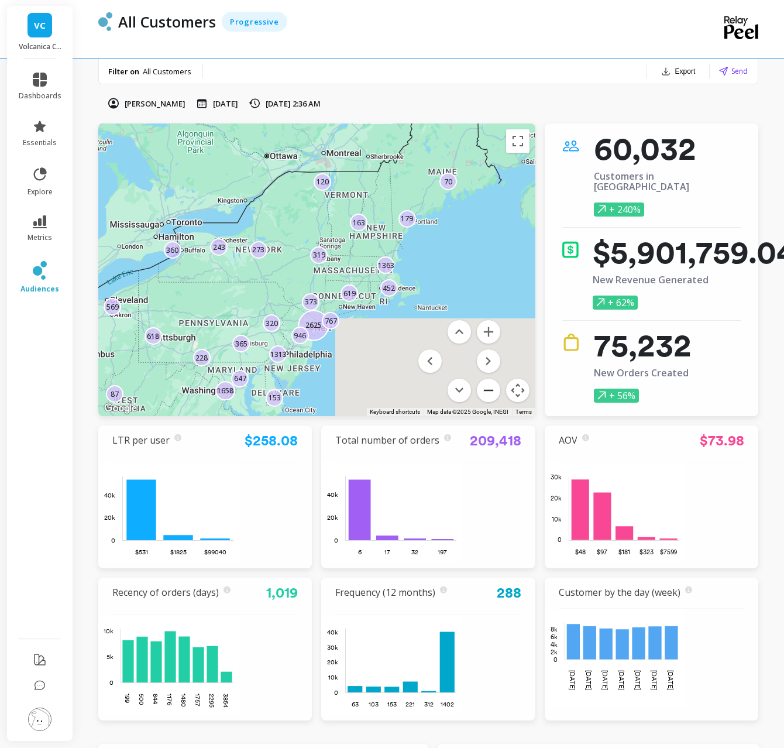
click at [486, 387] on button "Zoom out" at bounding box center [488, 389] width 23 height 23
